Goal: Task Accomplishment & Management: Complete application form

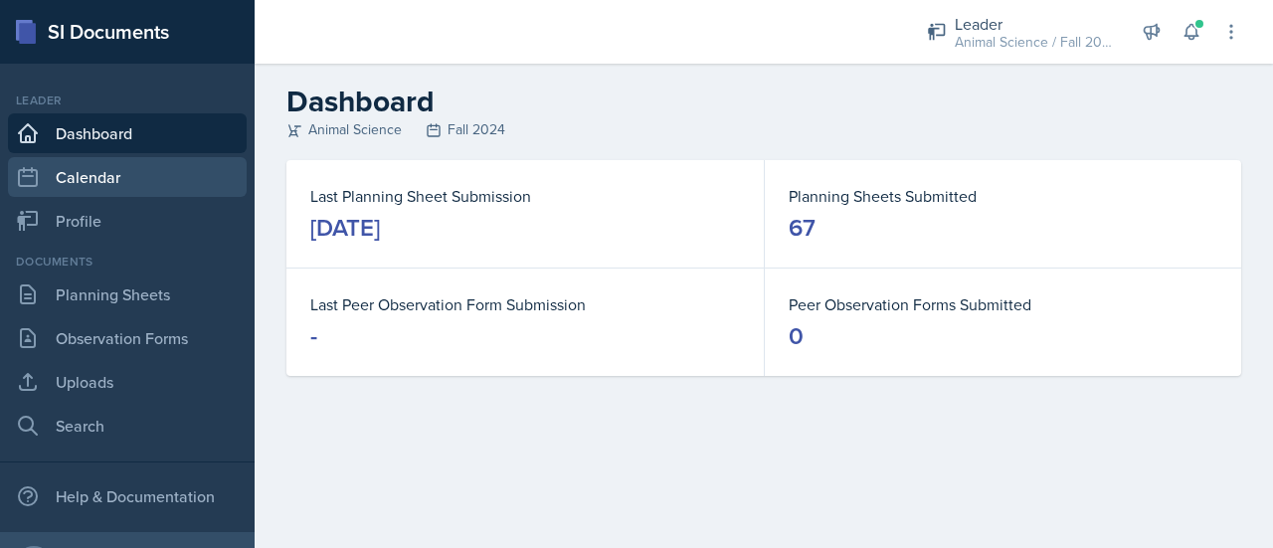
scroll to position [1, 0]
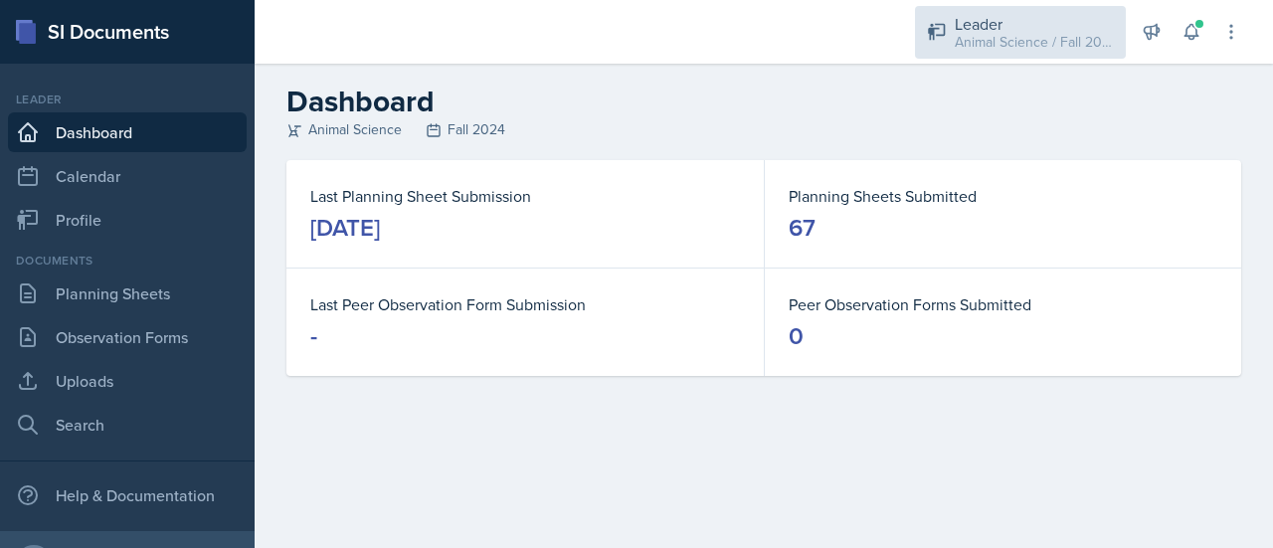
click at [968, 29] on div "Leader" at bounding box center [1033, 24] width 159 height 24
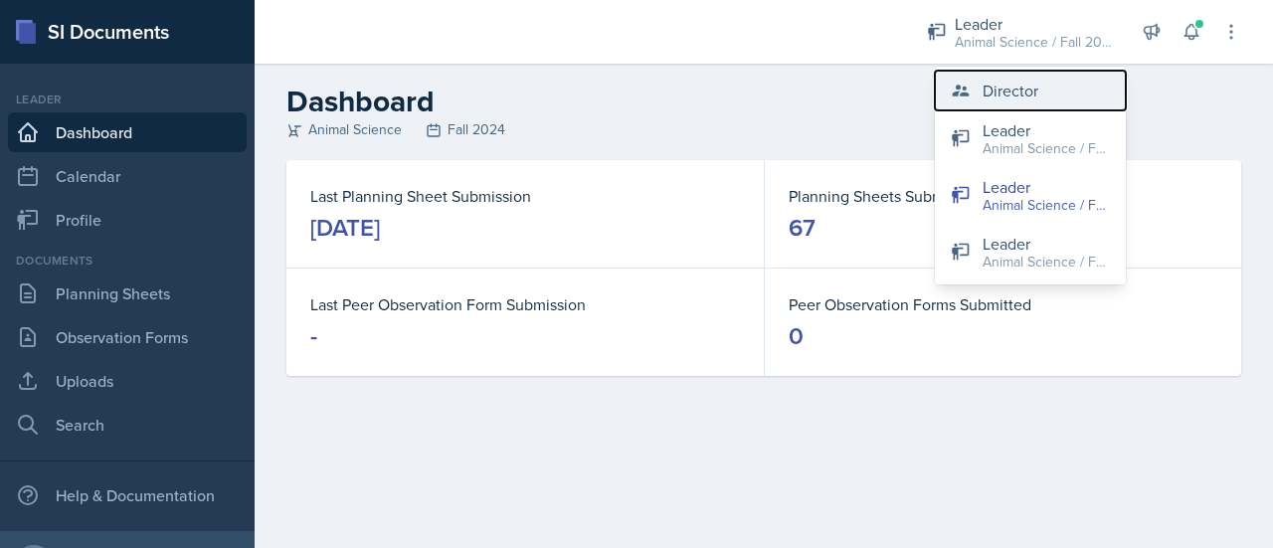
click at [1003, 91] on div "Director" at bounding box center [1010, 91] width 56 height 24
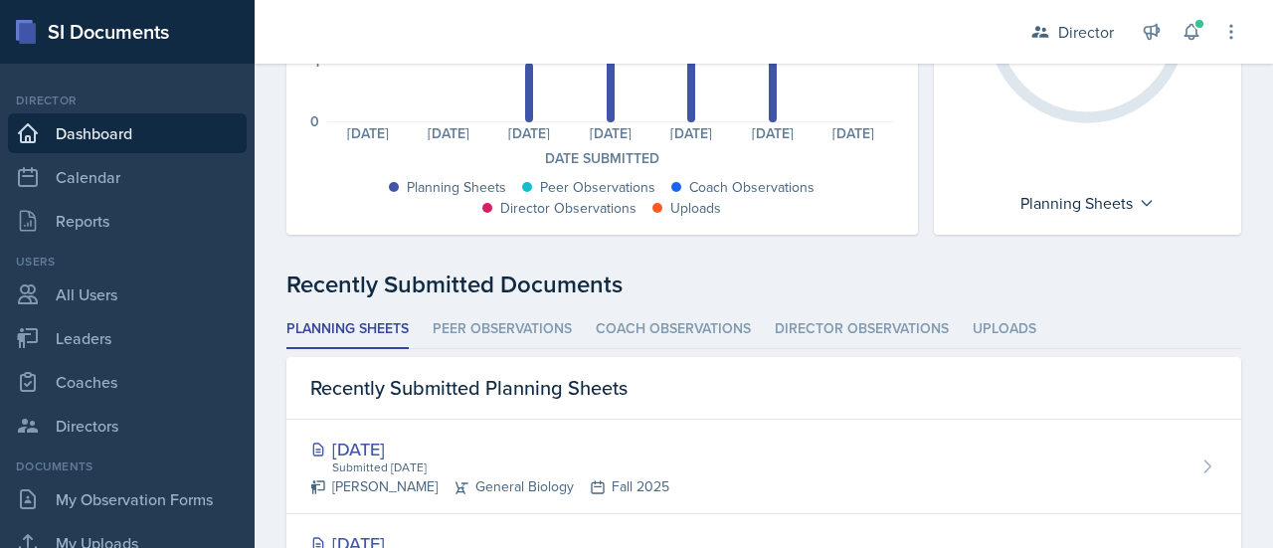
scroll to position [409, 0]
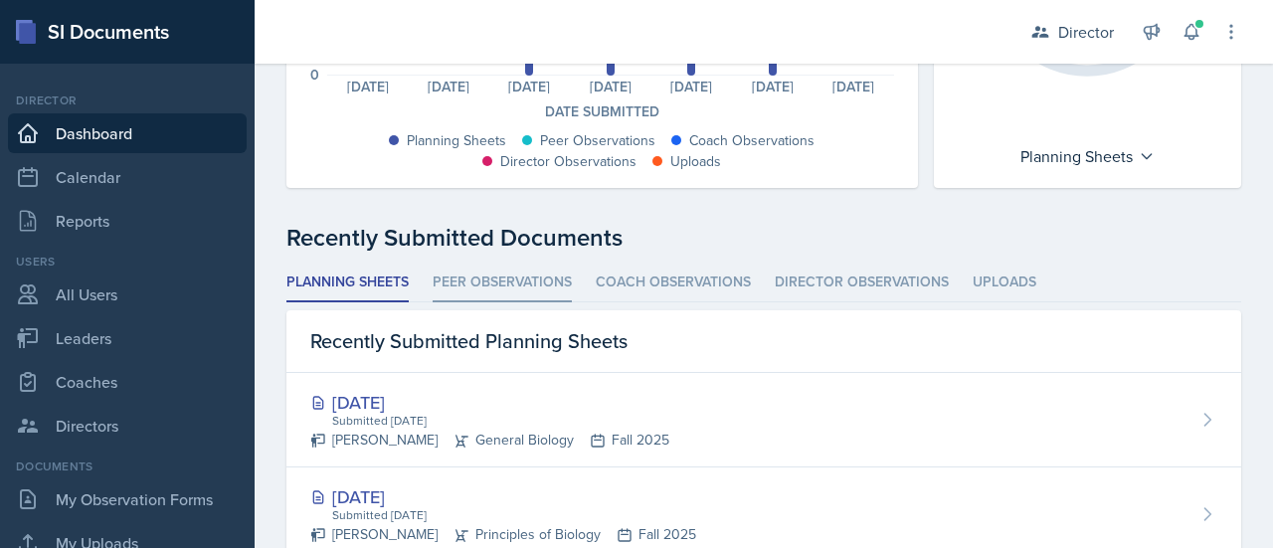
click at [527, 283] on li "Peer Observations" at bounding box center [501, 282] width 139 height 39
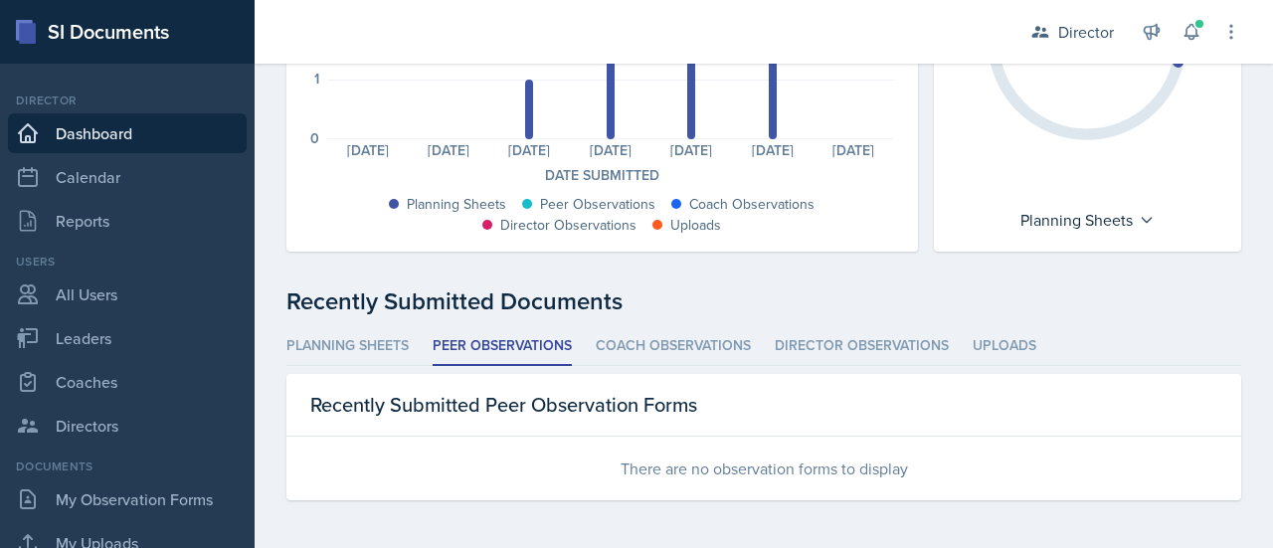
scroll to position [344, 0]
click at [670, 345] on li "Coach Observations" at bounding box center [673, 347] width 155 height 39
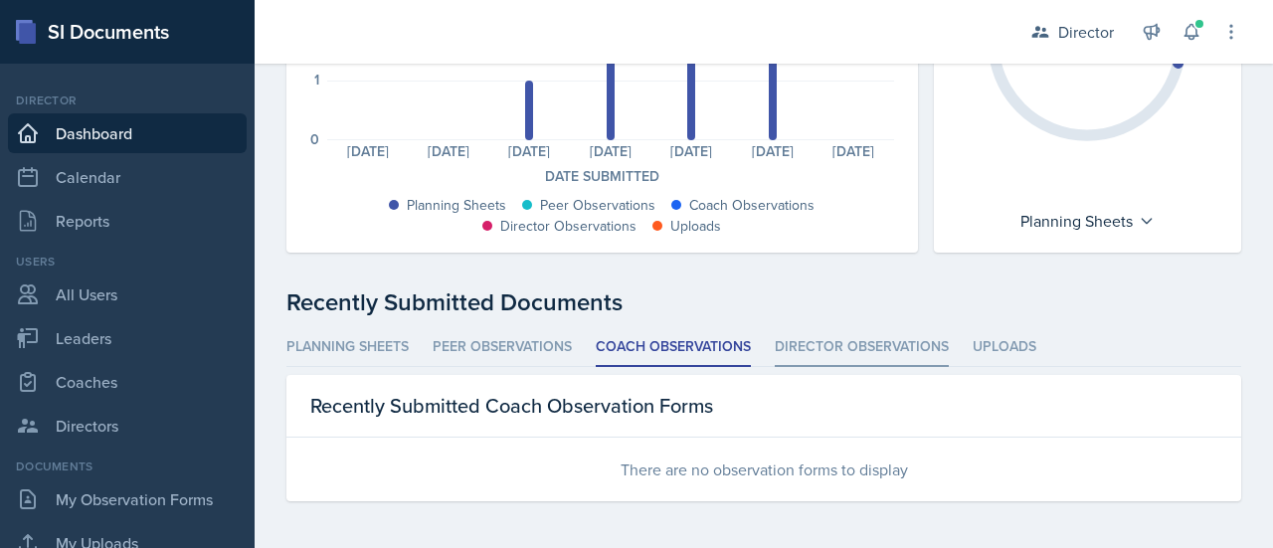
click at [851, 341] on li "Director Observations" at bounding box center [861, 347] width 174 height 39
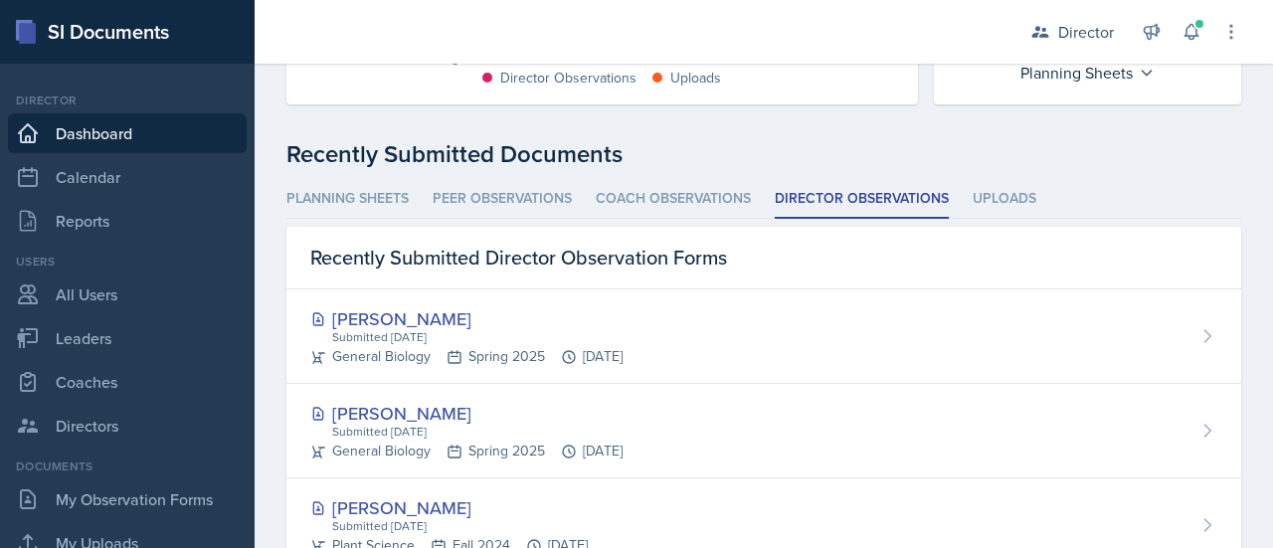
scroll to position [493, 0]
click at [339, 207] on li "Planning Sheets" at bounding box center [347, 198] width 122 height 39
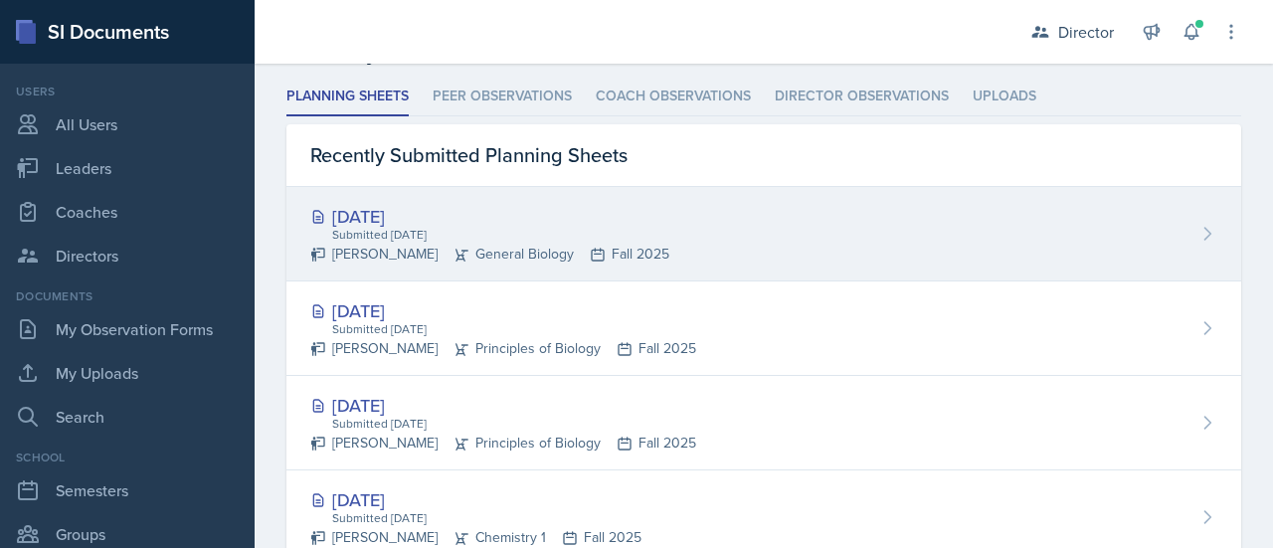
scroll to position [171, 0]
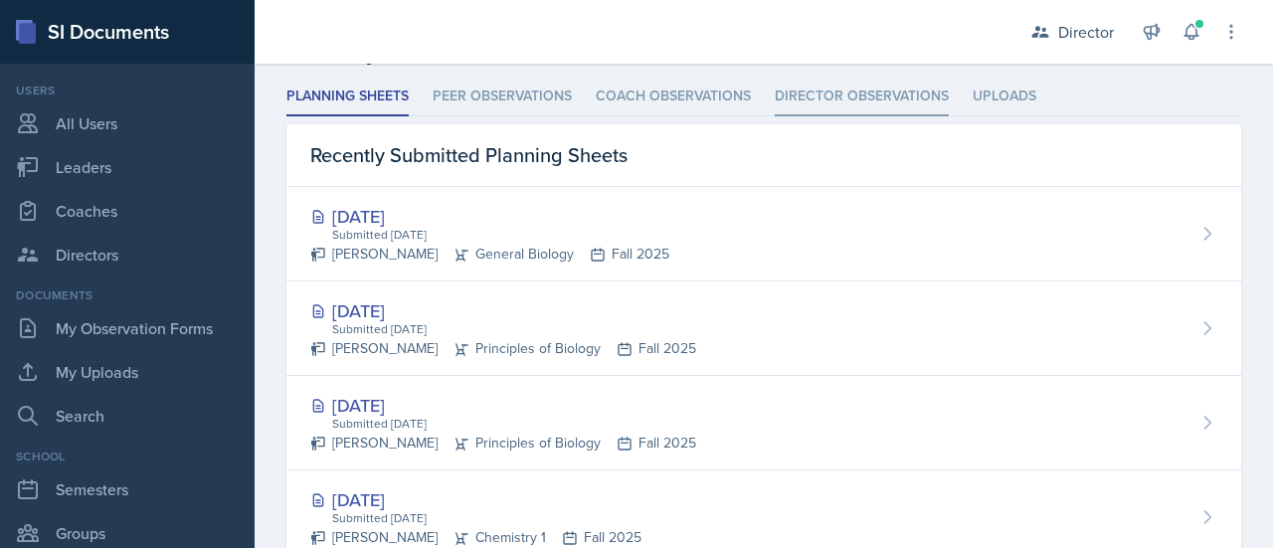
click at [851, 98] on li "Director Observations" at bounding box center [861, 97] width 174 height 39
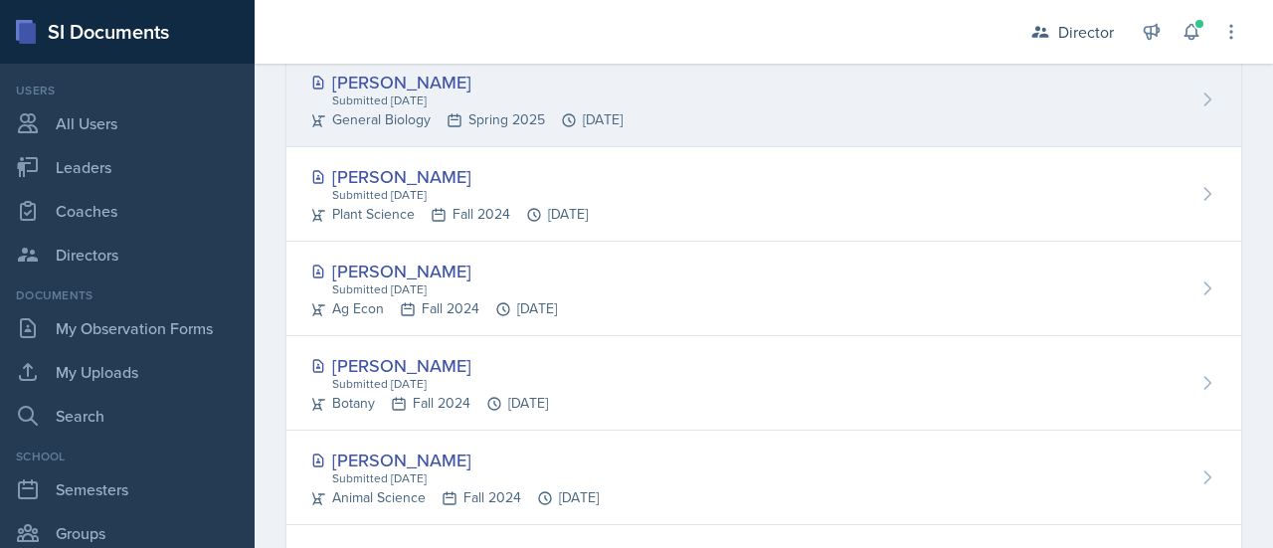
scroll to position [0, 0]
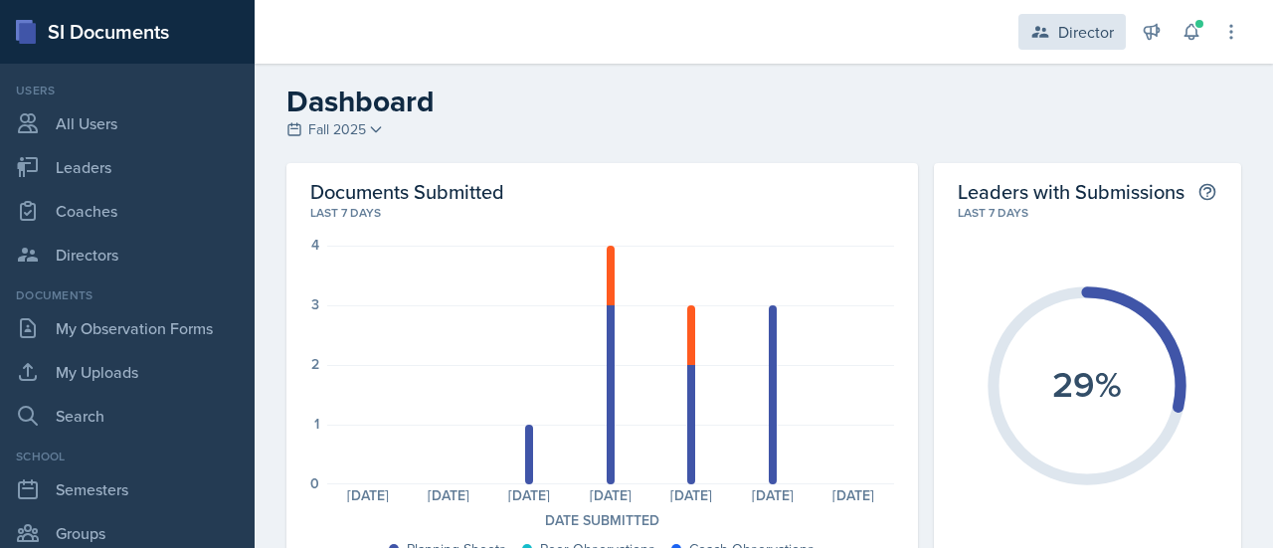
click at [1073, 39] on div "Director" at bounding box center [1086, 32] width 56 height 24
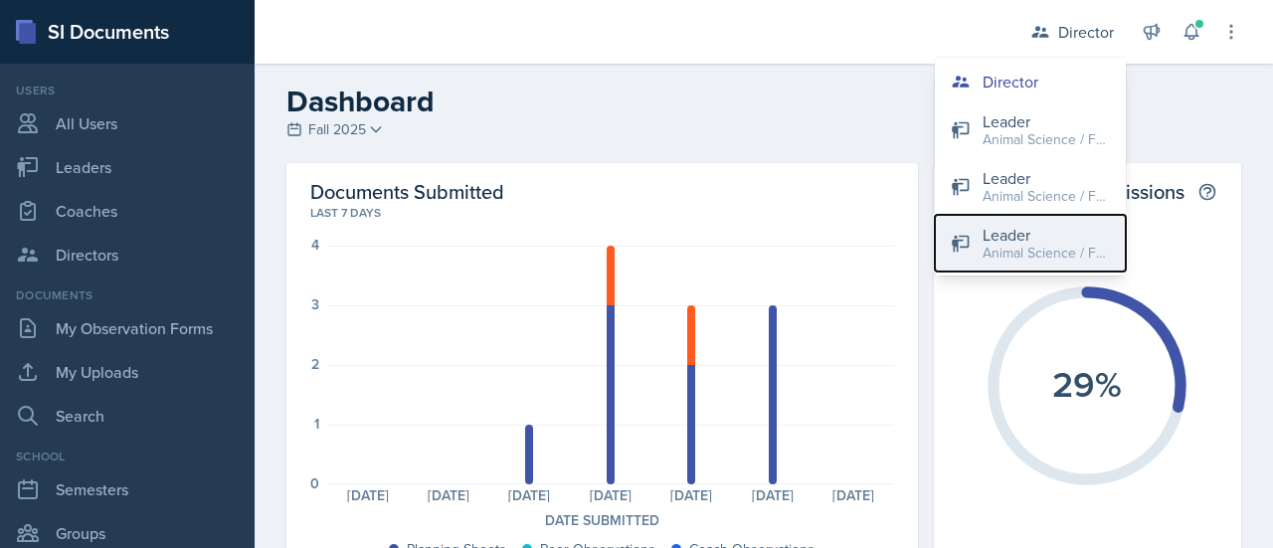
click at [1030, 249] on div "Animal Science / Fall 2025" at bounding box center [1045, 253] width 127 height 21
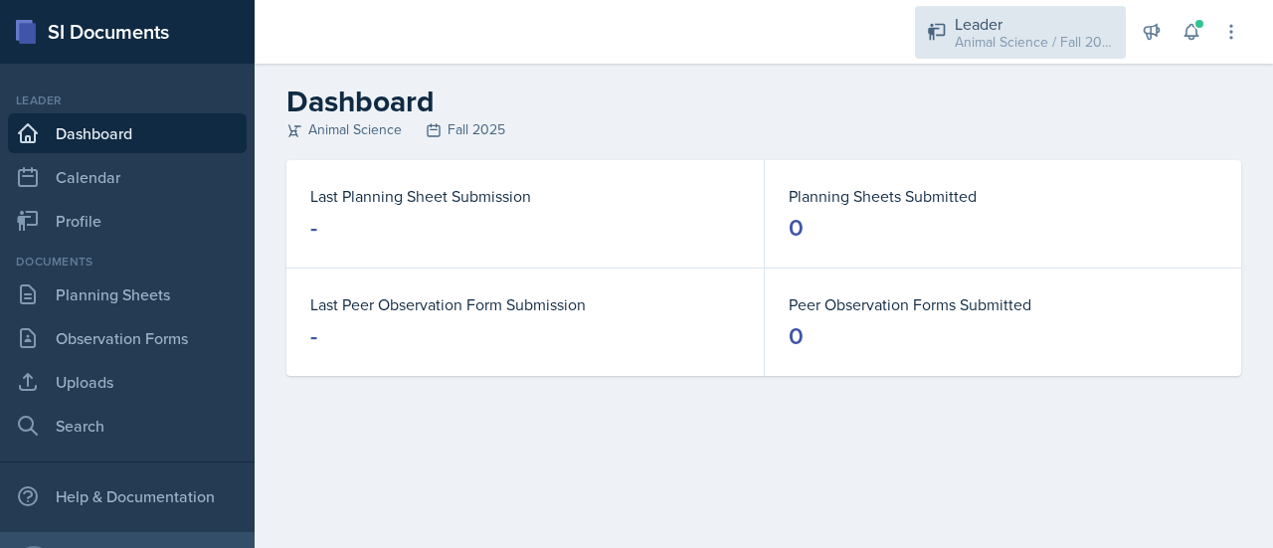
click at [994, 24] on div "Leader" at bounding box center [1033, 24] width 159 height 24
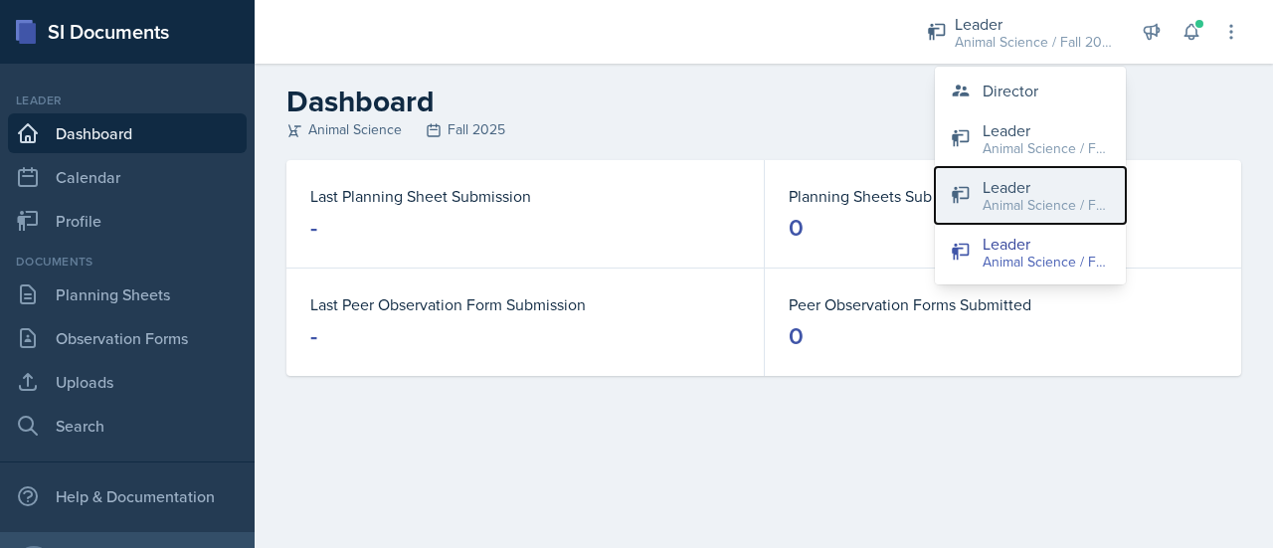
click at [1004, 195] on div "Animal Science / Fall 2024" at bounding box center [1045, 205] width 127 height 21
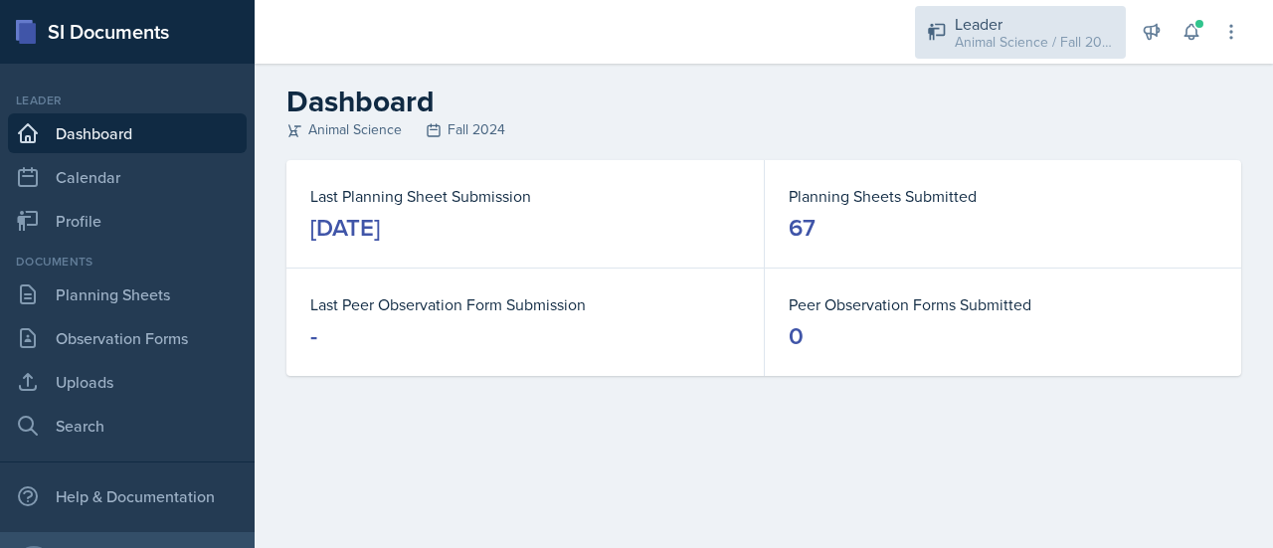
click at [1068, 41] on div "Animal Science / Fall 2024" at bounding box center [1033, 42] width 159 height 21
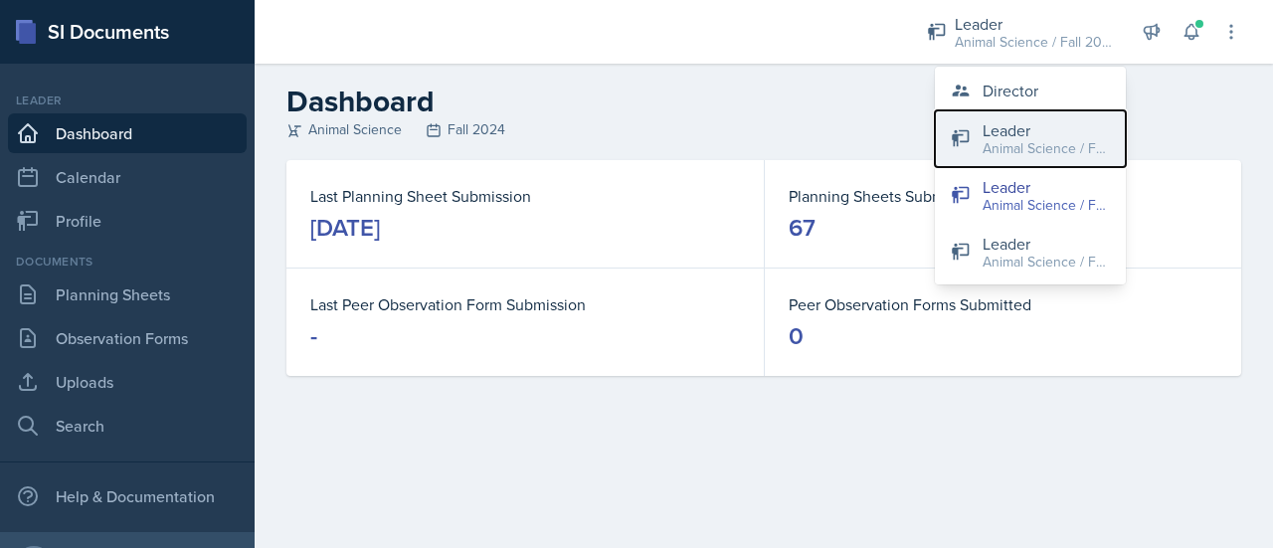
click at [1037, 132] on div "Leader" at bounding box center [1045, 130] width 127 height 24
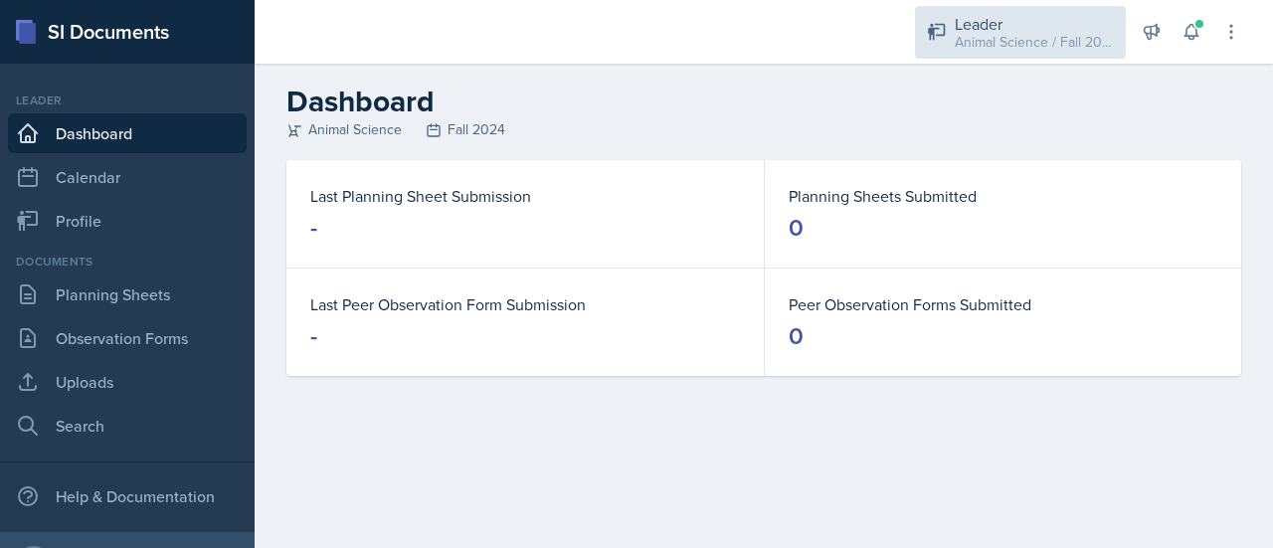
click at [1004, 33] on div "Animal Science / Fall 2024" at bounding box center [1033, 42] width 159 height 21
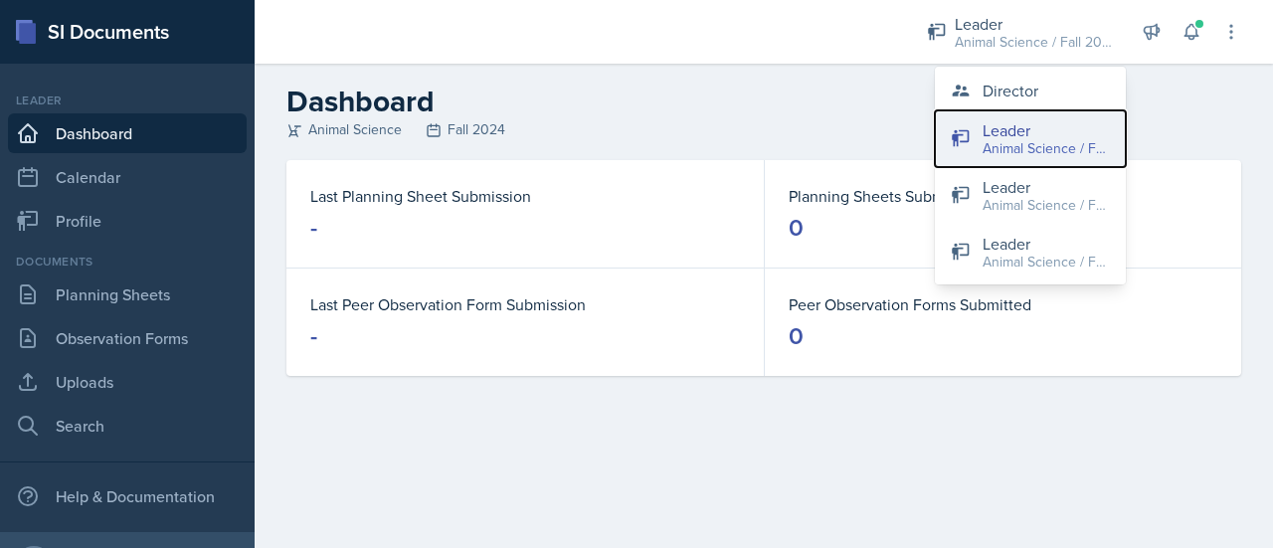
click at [1006, 142] on div "Animal Science / Fall 2024" at bounding box center [1045, 148] width 127 height 21
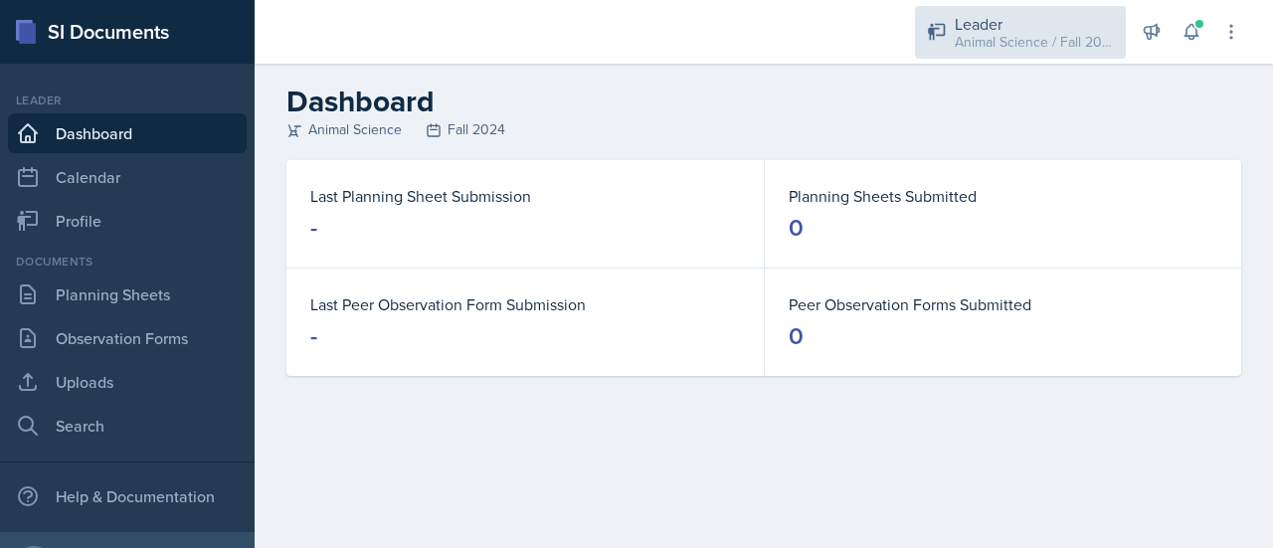
click at [1006, 44] on div "Animal Science / Fall 2024" at bounding box center [1033, 42] width 159 height 21
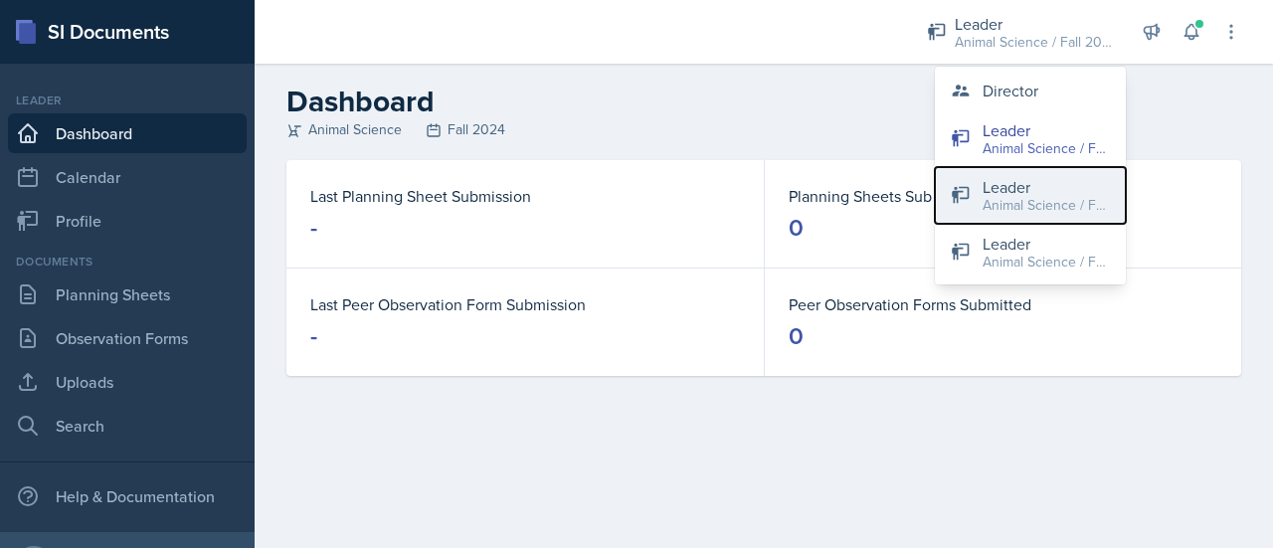
click at [1003, 192] on div "Leader" at bounding box center [1045, 187] width 127 height 24
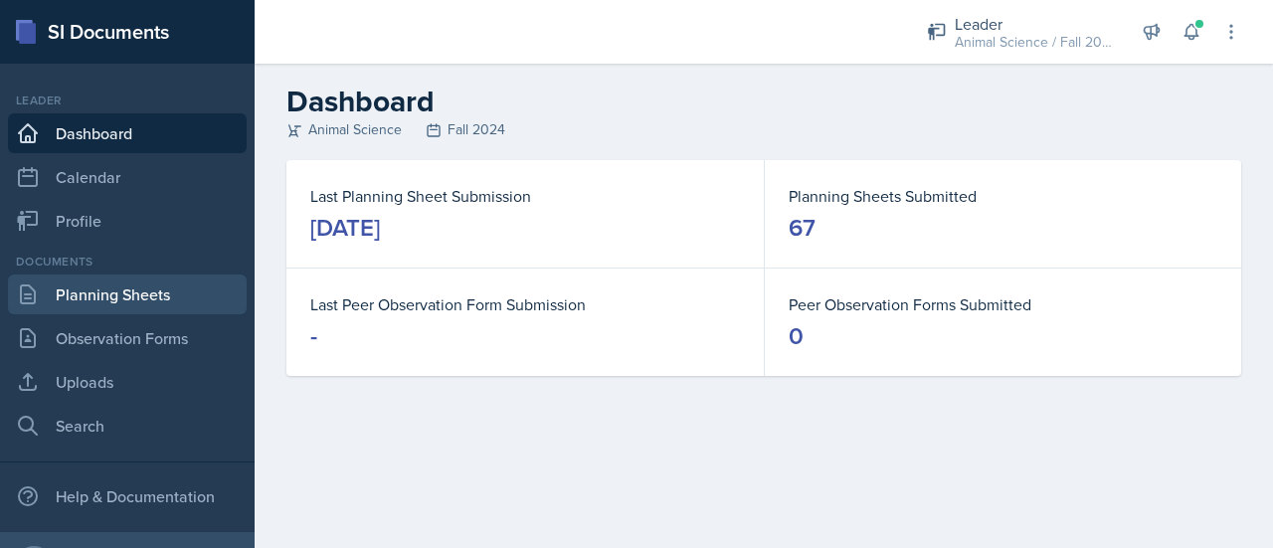
click at [185, 294] on link "Planning Sheets" at bounding box center [127, 294] width 239 height 40
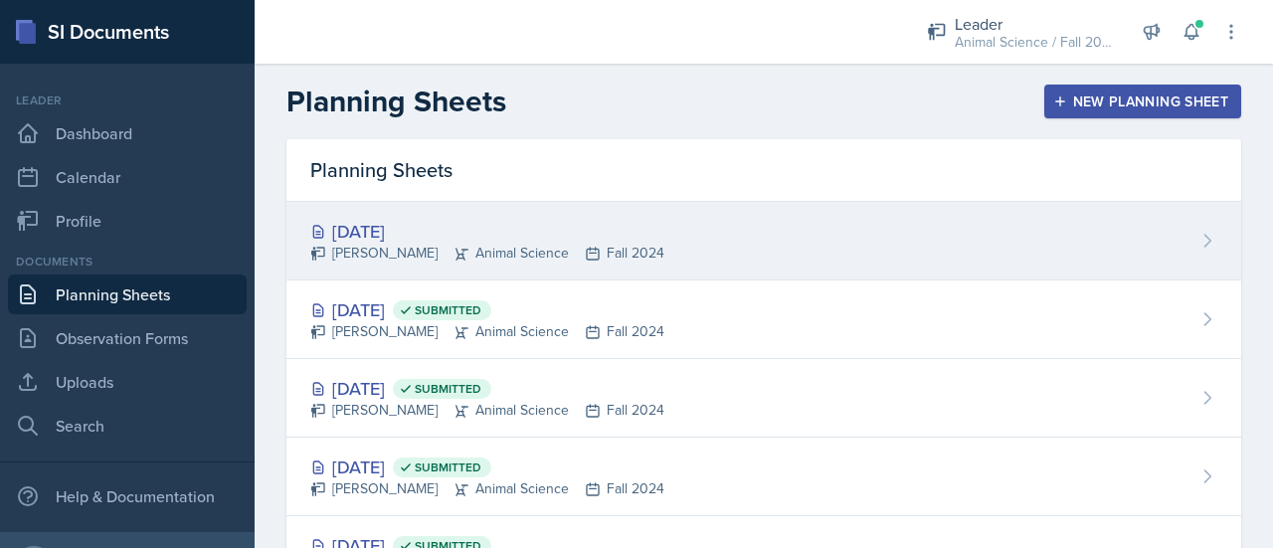
click at [543, 242] on div "[DATE]" at bounding box center [487, 231] width 354 height 27
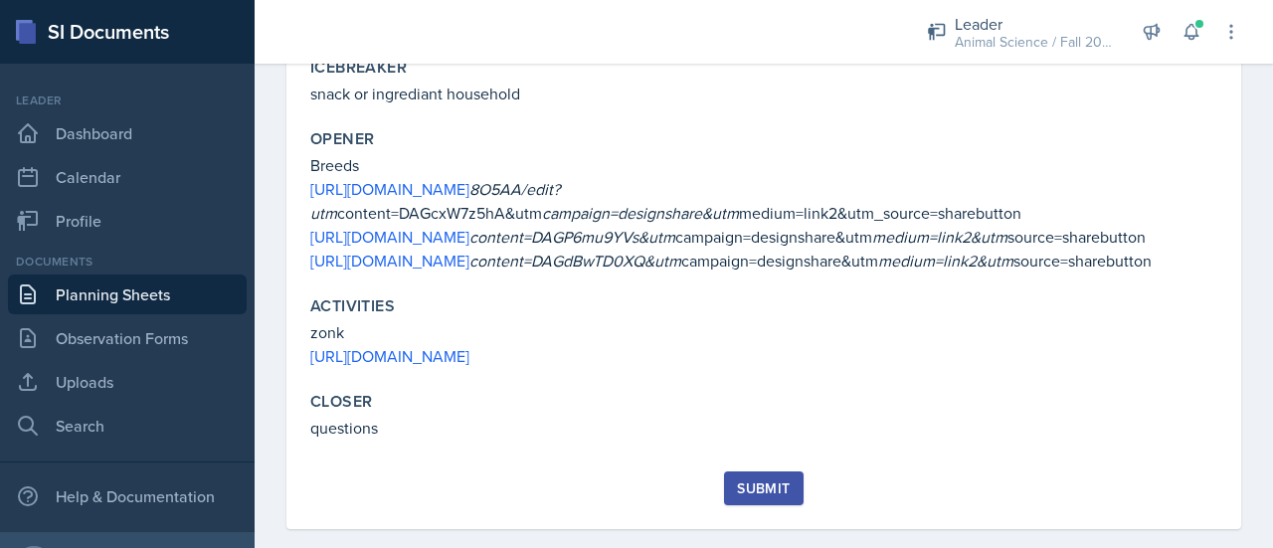
scroll to position [535, 0]
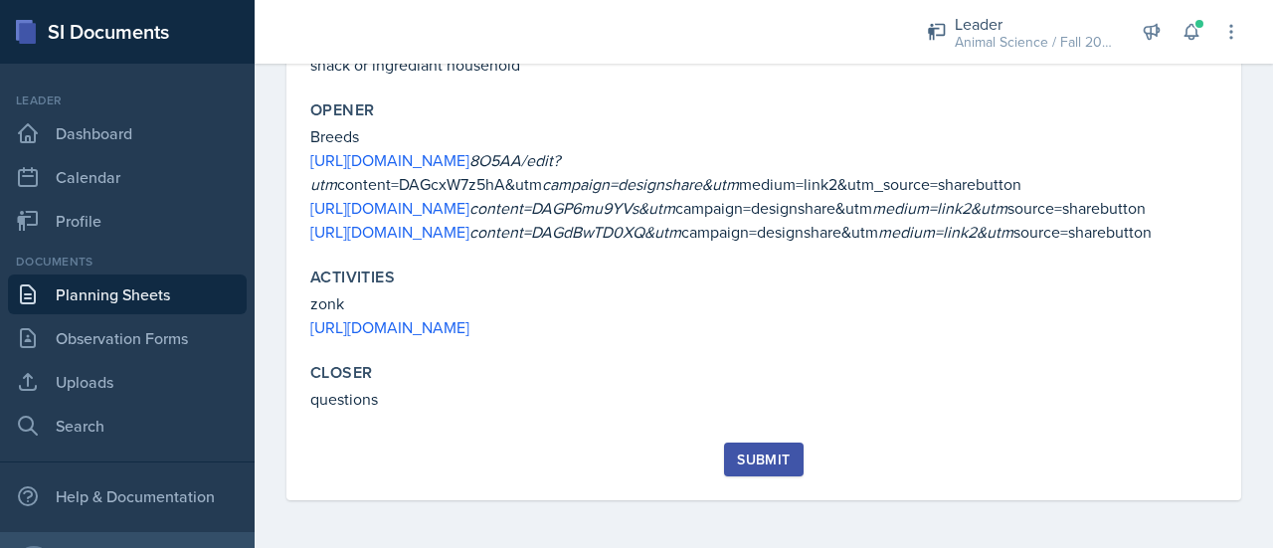
click at [756, 462] on div "Submit" at bounding box center [763, 459] width 53 height 16
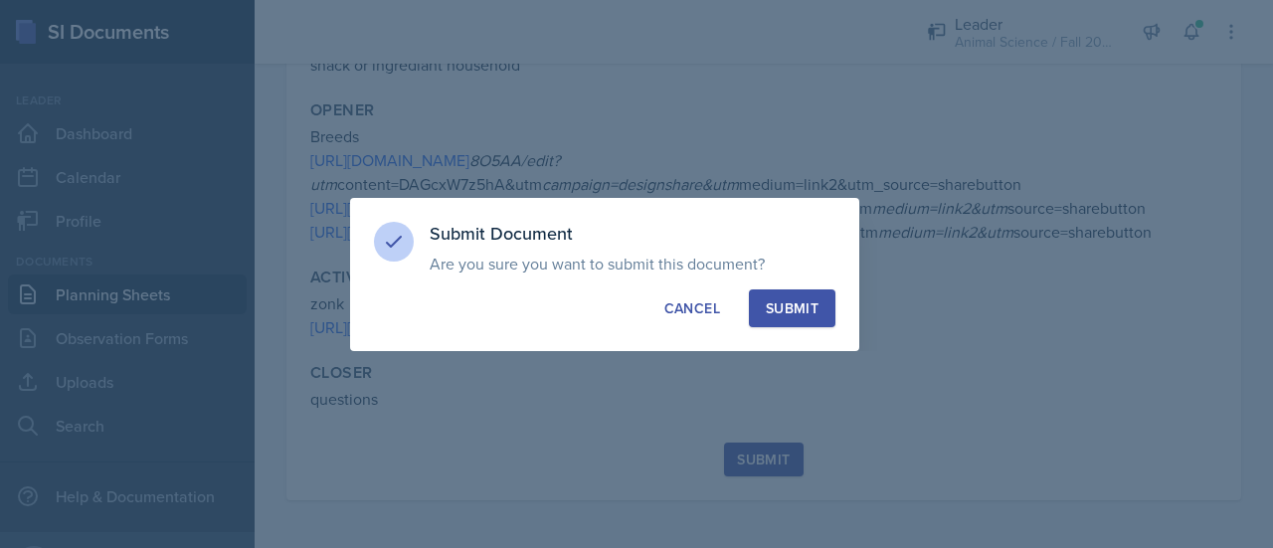
click at [788, 302] on div "Submit" at bounding box center [792, 308] width 53 height 20
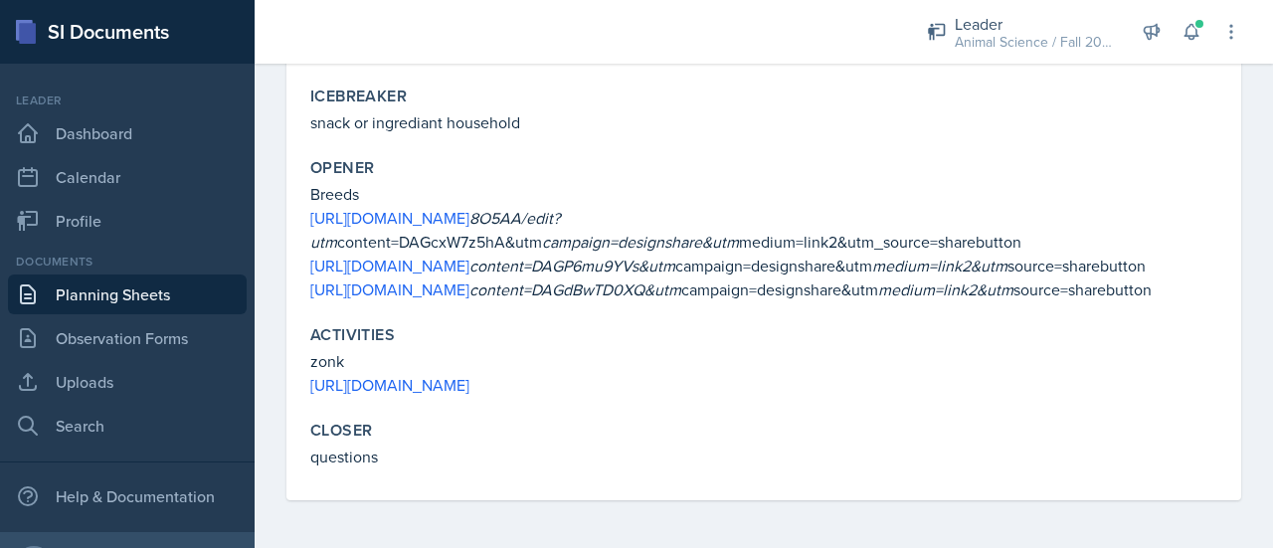
scroll to position [0, 0]
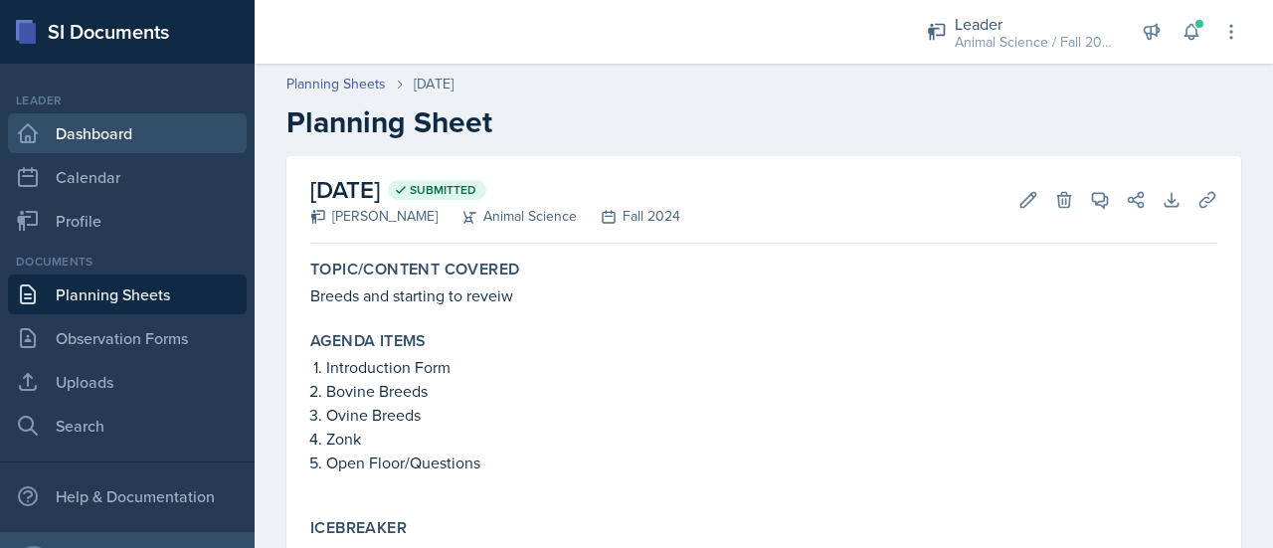
click at [113, 126] on link "Dashboard" at bounding box center [127, 133] width 239 height 40
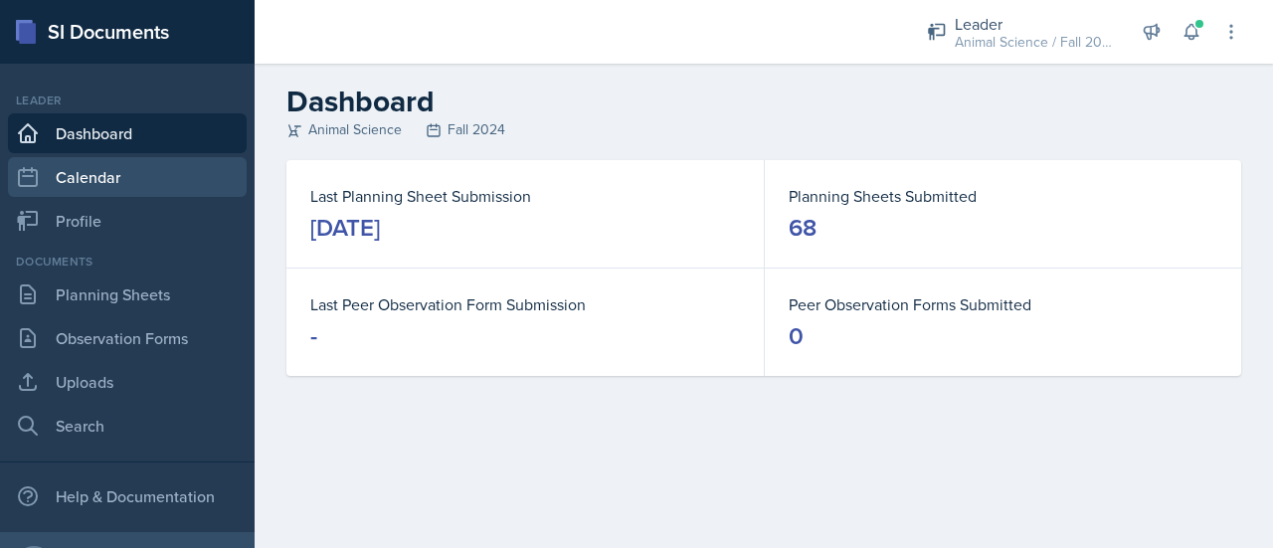
click at [126, 160] on link "Calendar" at bounding box center [127, 177] width 239 height 40
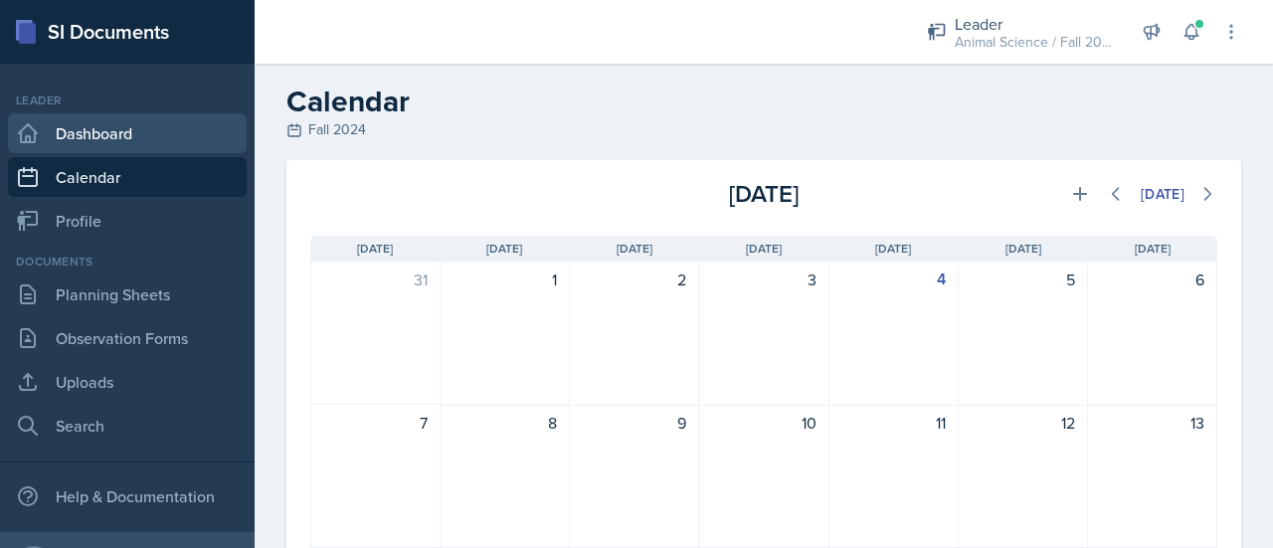
click at [105, 136] on link "Dashboard" at bounding box center [127, 133] width 239 height 40
